Goal: Task Accomplishment & Management: Complete application form

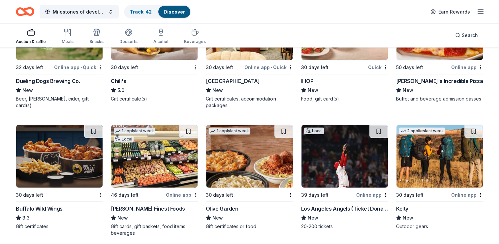
scroll to position [4040, 0]
click at [234, 146] on img at bounding box center [249, 156] width 86 height 63
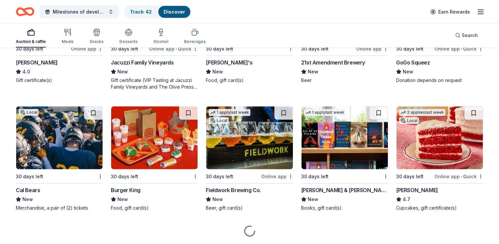
scroll to position [4451, 0]
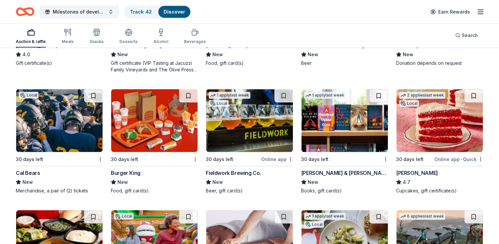
click at [323, 120] on img at bounding box center [345, 120] width 86 height 63
click at [63, 141] on img at bounding box center [59, 120] width 86 height 63
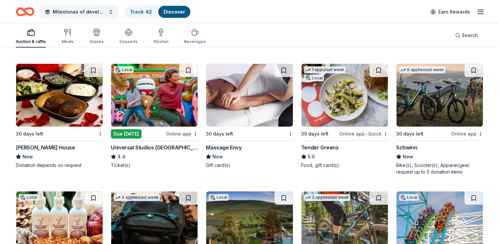
scroll to position [4616, 0]
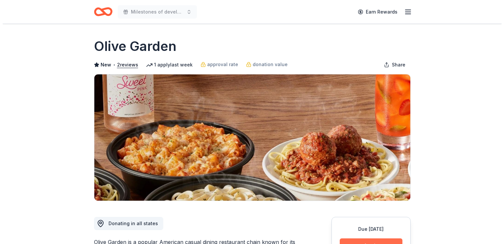
scroll to position [132, 0]
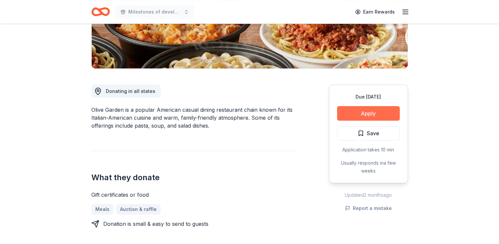
click at [355, 114] on button "Apply" at bounding box center [368, 113] width 63 height 15
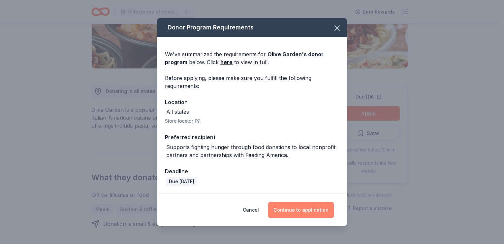
click at [305, 210] on button "Continue to application" at bounding box center [301, 210] width 66 height 16
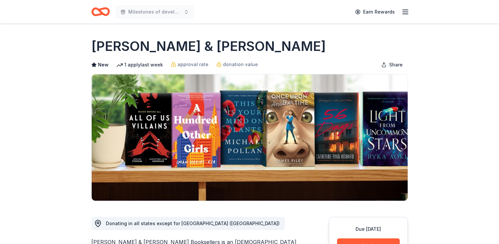
scroll to position [132, 0]
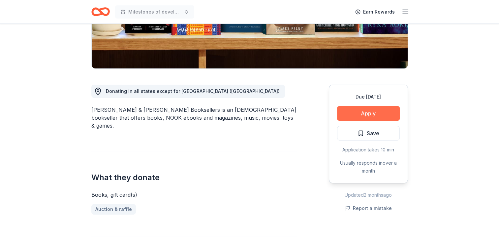
click at [365, 112] on button "Apply" at bounding box center [368, 113] width 63 height 15
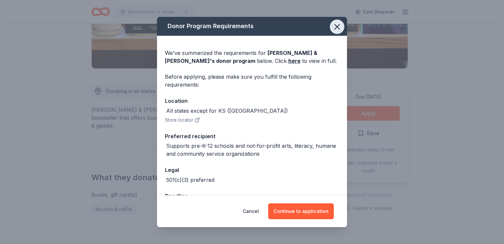
click at [333, 26] on icon "button" at bounding box center [337, 26] width 9 height 9
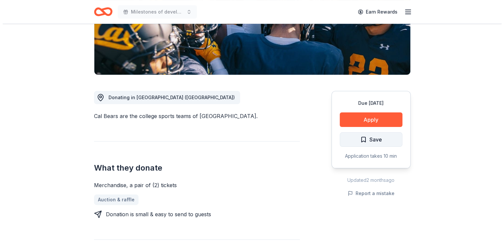
scroll to position [132, 0]
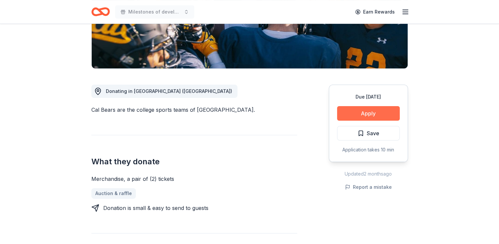
click at [379, 115] on button "Apply" at bounding box center [368, 113] width 63 height 15
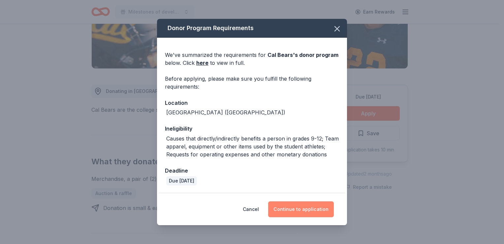
click at [306, 213] on button "Continue to application" at bounding box center [301, 209] width 66 height 16
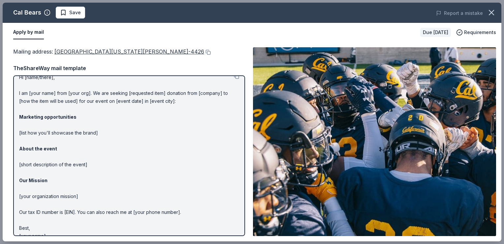
scroll to position [0, 0]
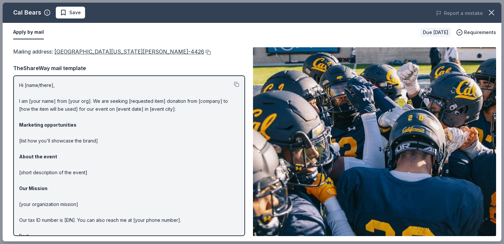
click at [204, 55] on button at bounding box center [207, 51] width 7 height 5
